Goal: Information Seeking & Learning: Learn about a topic

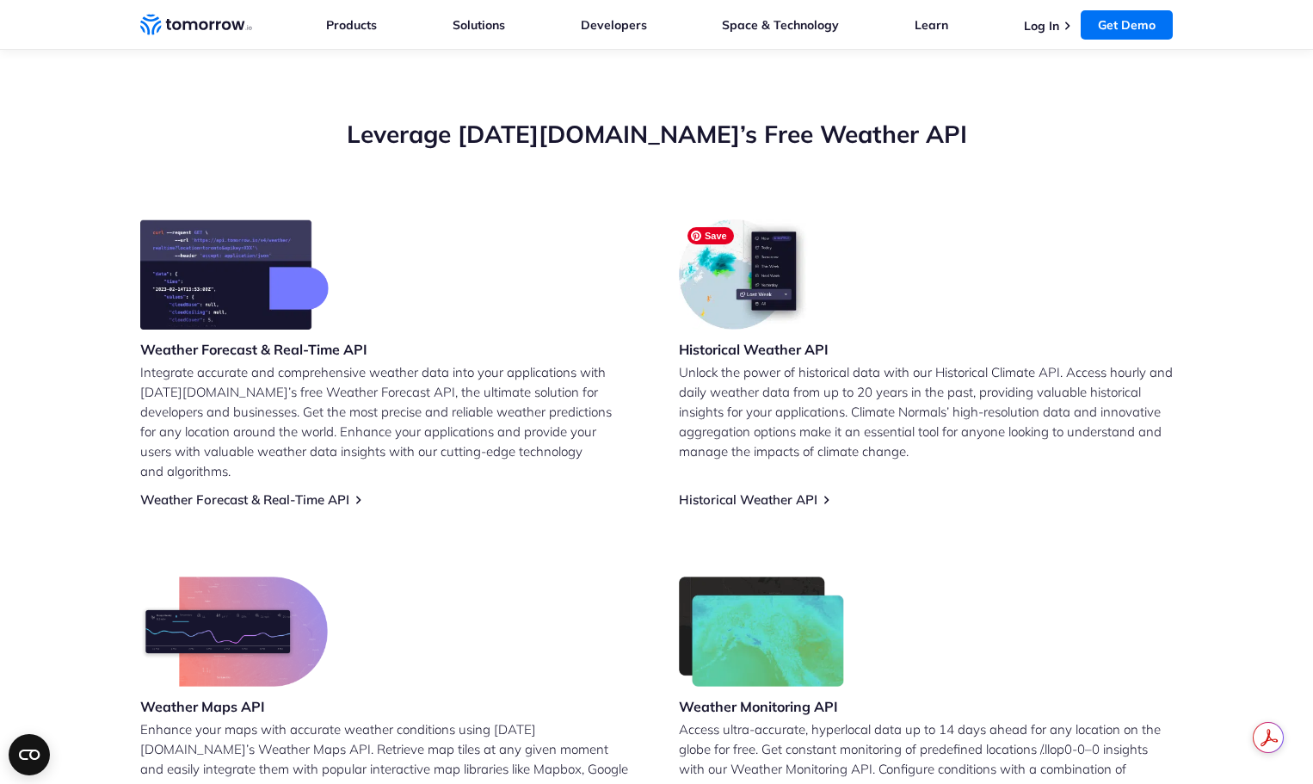
scroll to position [575, 0]
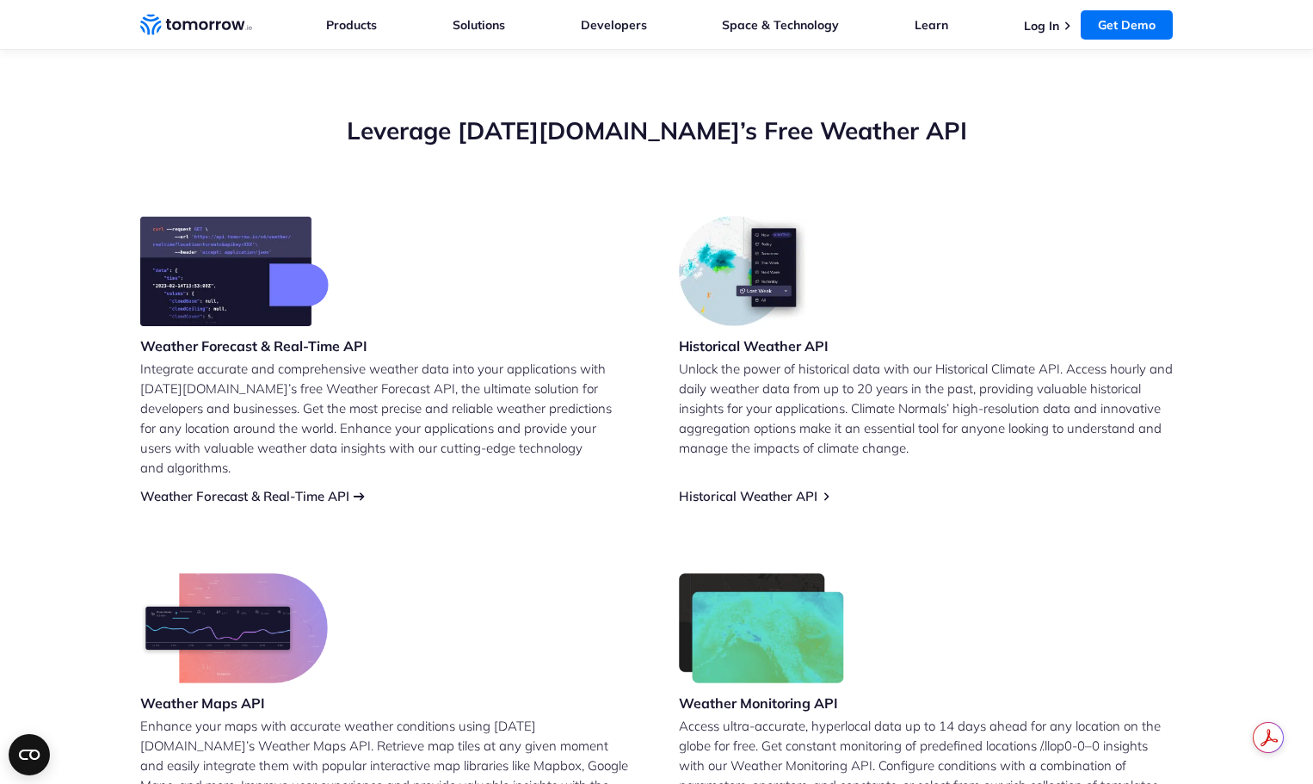
click at [319, 488] on link "Weather Forecast & Real-Time API" at bounding box center [244, 496] width 209 height 16
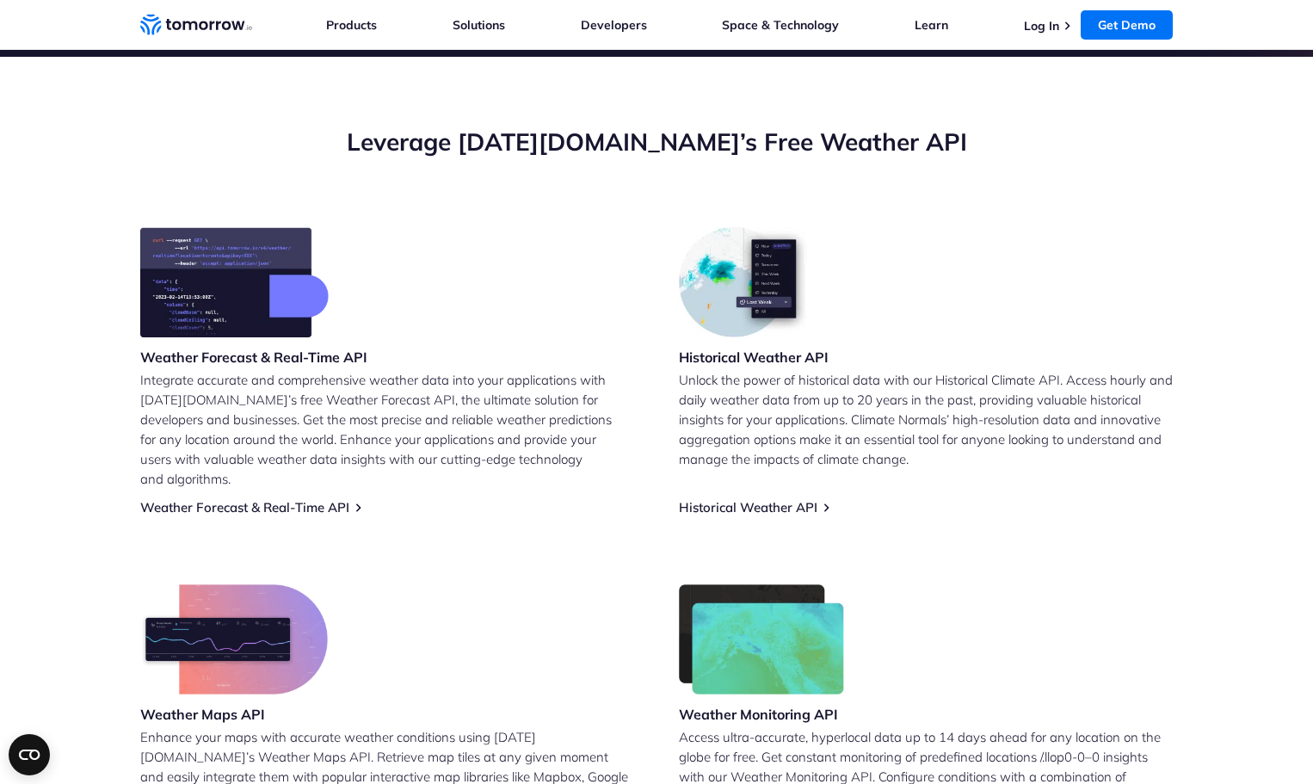
scroll to position [575, 0]
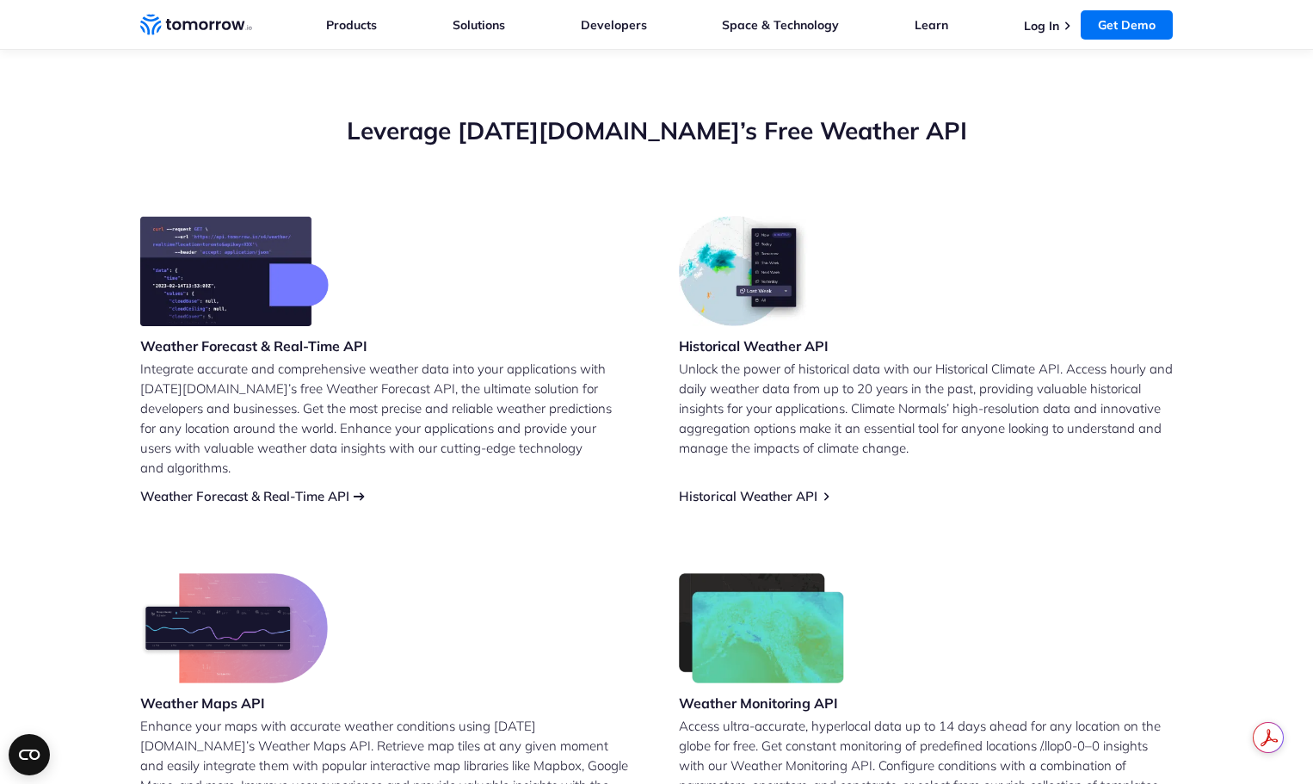
click at [335, 488] on link "Weather Forecast & Real-Time API" at bounding box center [244, 496] width 209 height 16
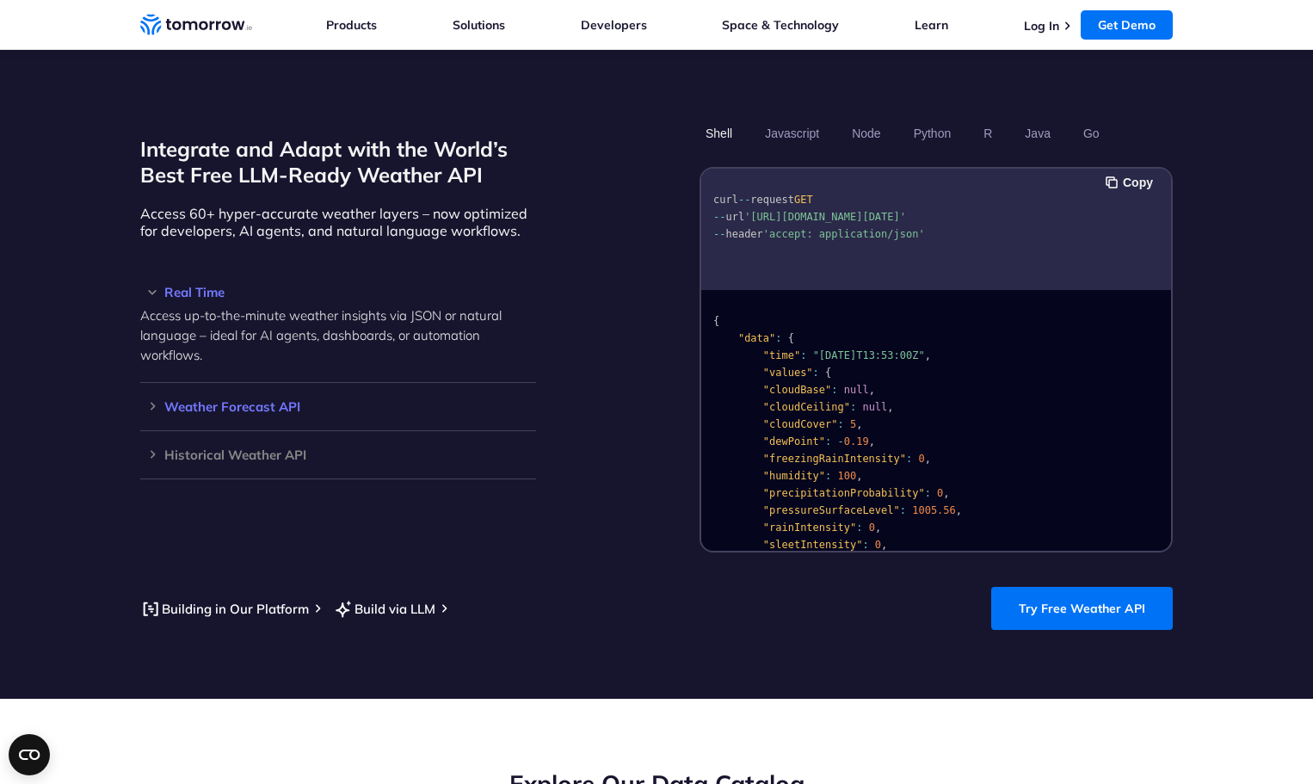
click at [188, 400] on h3 "Weather Forecast API" at bounding box center [338, 406] width 396 height 13
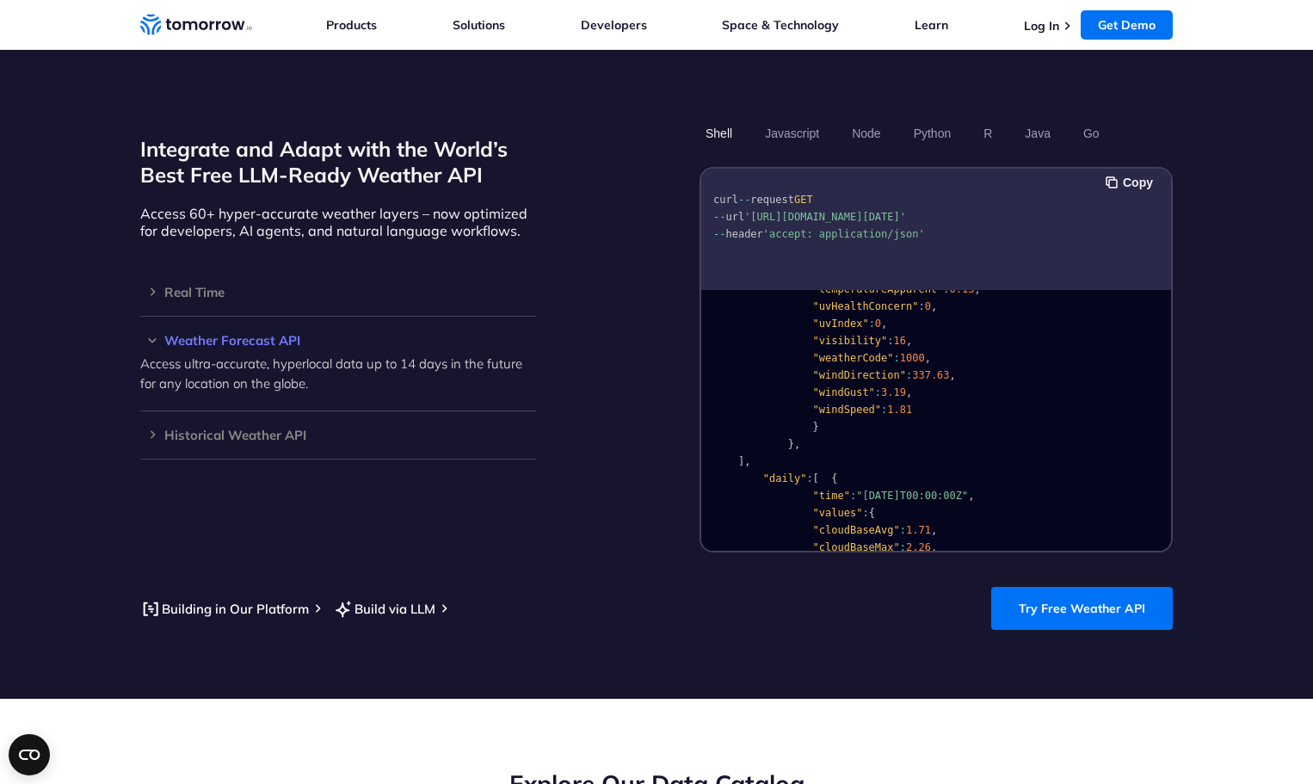
scroll to position [515, 0]
